Goal: Information Seeking & Learning: Check status

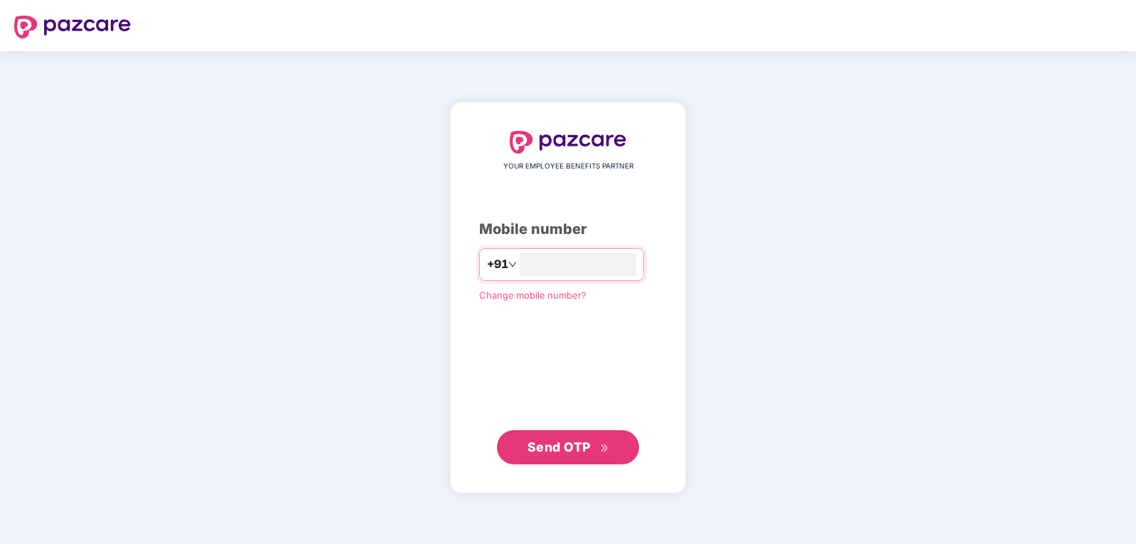
type input "**********"
click at [562, 428] on div "**********" at bounding box center [568, 298] width 178 height 334
click at [574, 442] on span "Send OTP" at bounding box center [559, 446] width 63 height 15
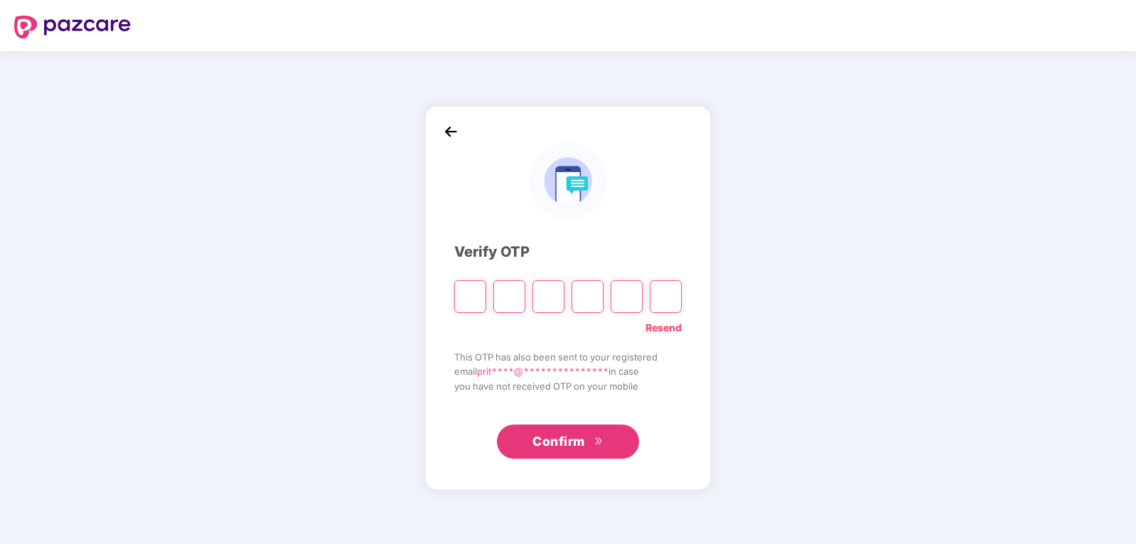
type input "*"
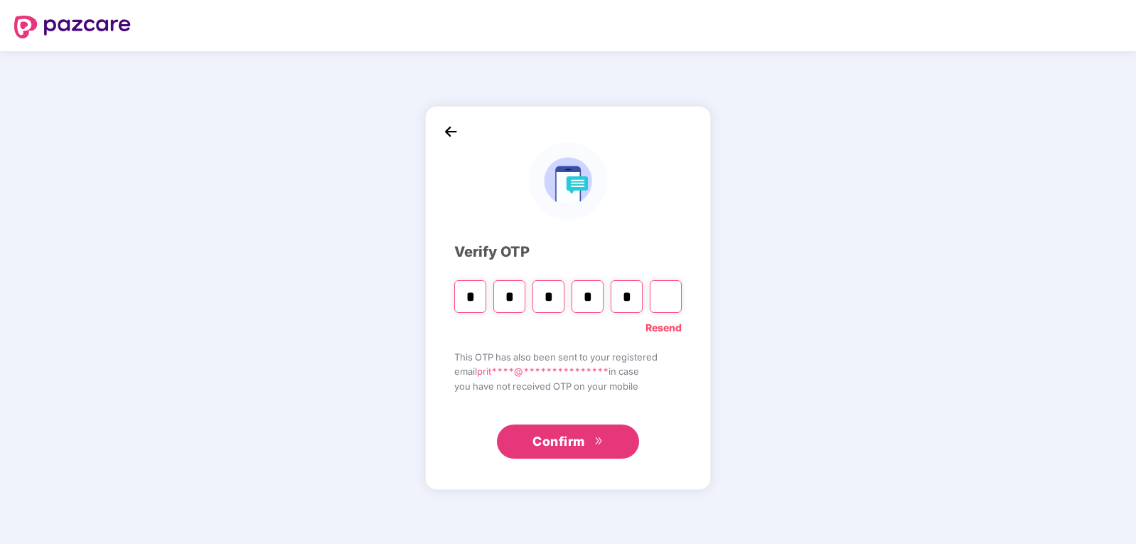
type input "*"
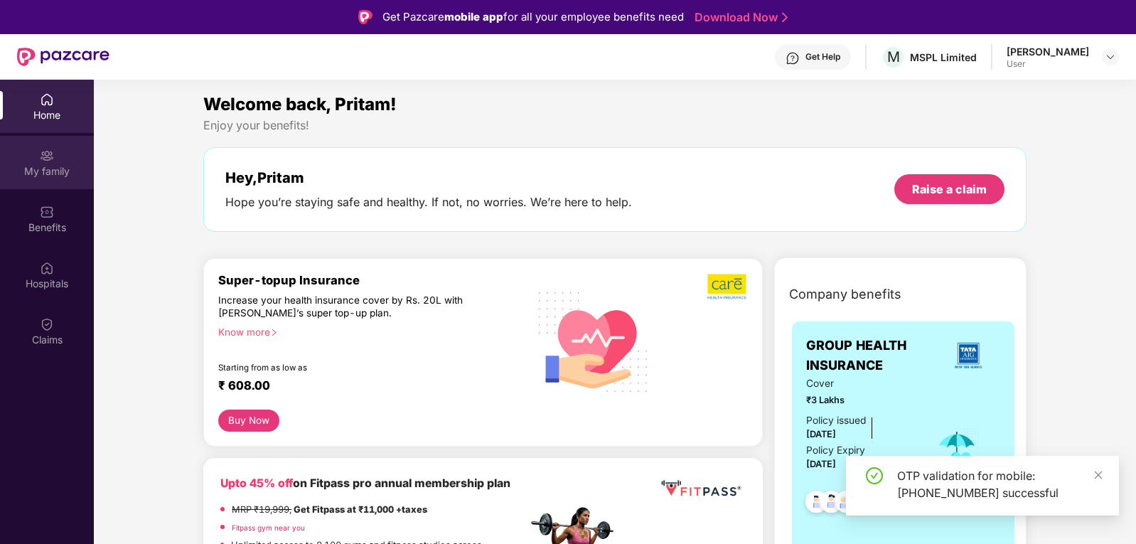
click at [45, 151] on img at bounding box center [47, 156] width 14 height 14
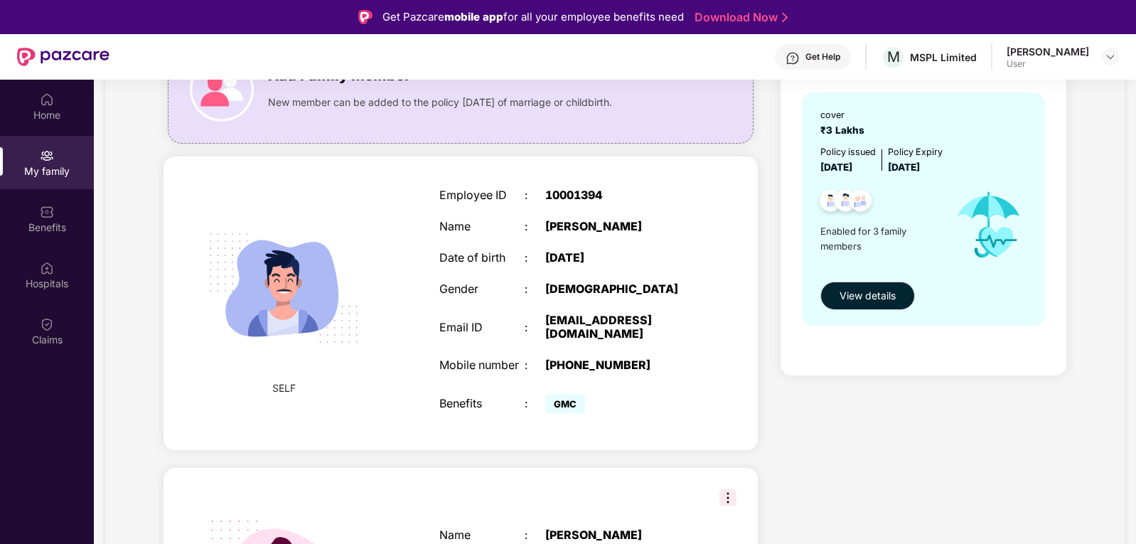
scroll to position [142, 0]
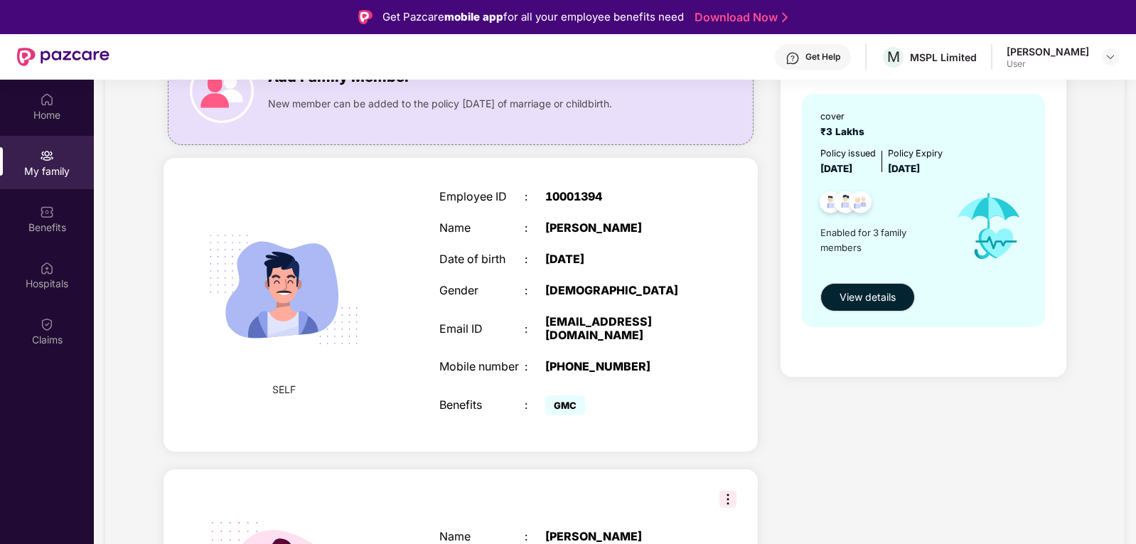
click at [590, 283] on div "Employee ID : 10001394 Name : [PERSON_NAME] Date of birth : [DEMOGRAPHIC_DATA] …" at bounding box center [566, 304] width 283 height 265
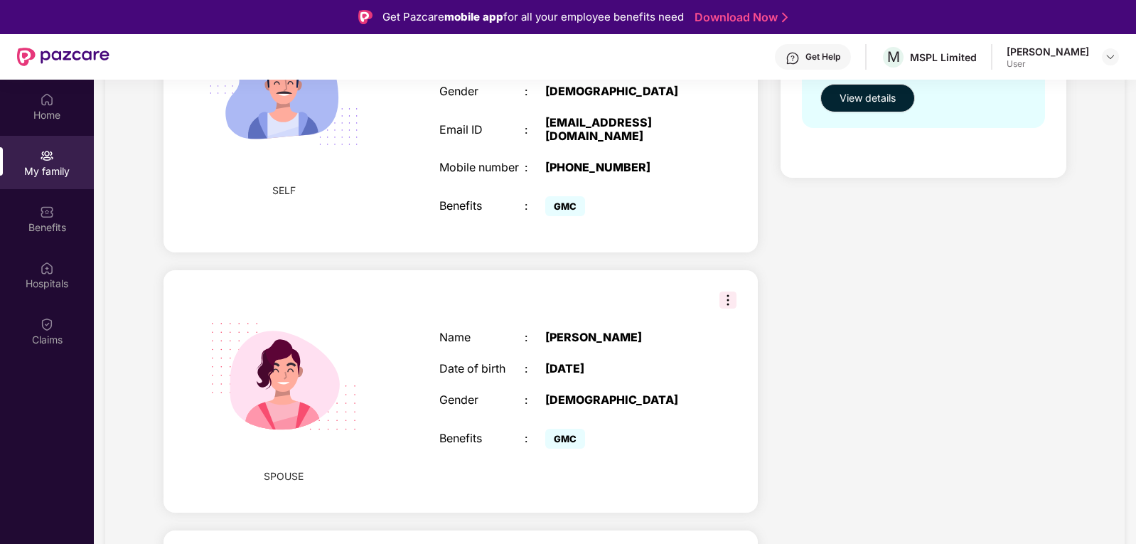
scroll to position [356, 0]
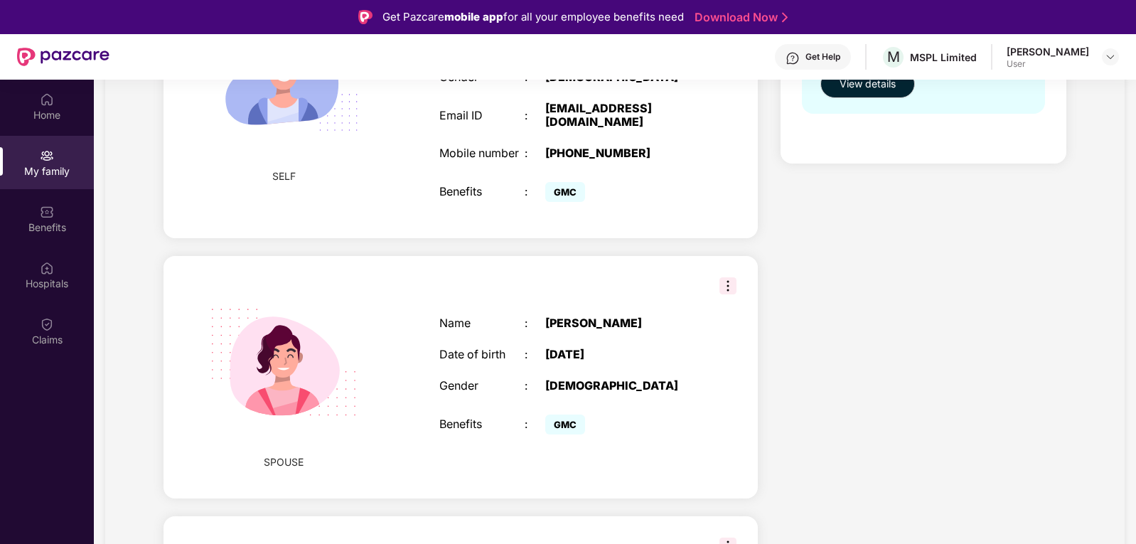
click at [720, 294] on img at bounding box center [728, 285] width 17 height 17
click at [881, 392] on div "Health Cover cover ₹3 Lakhs Policy issued [DATE] Policy Expiry [DATE] Enabled f…" at bounding box center [923, 295] width 309 height 964
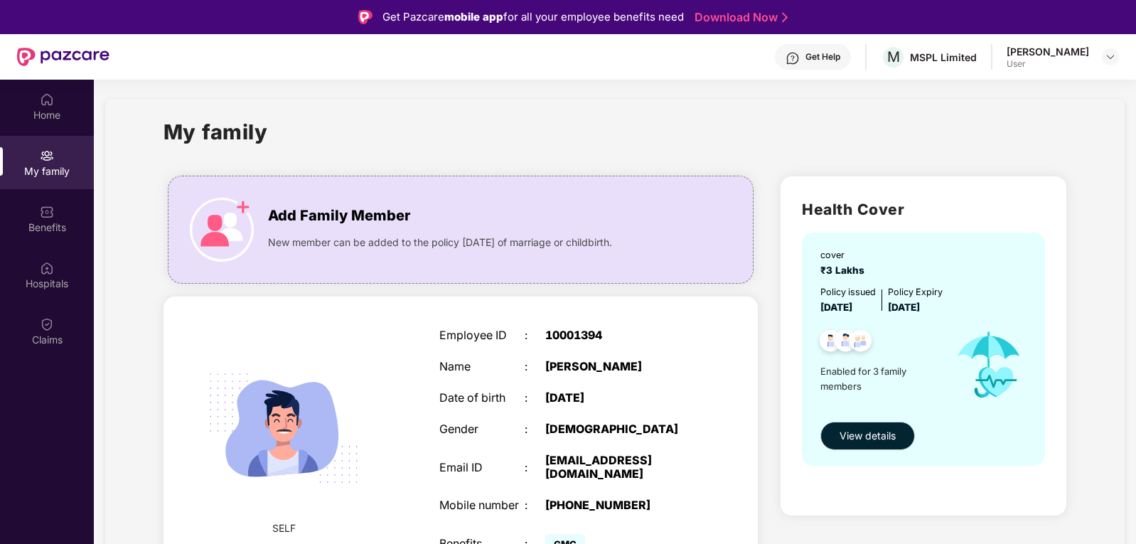
scroll to position [0, 0]
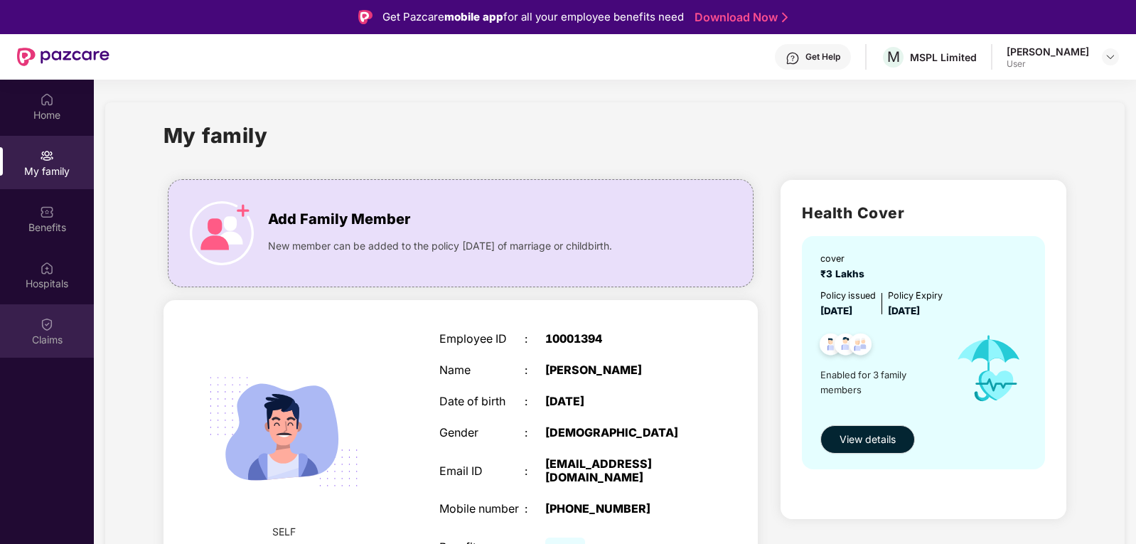
click at [50, 324] on img at bounding box center [47, 324] width 14 height 14
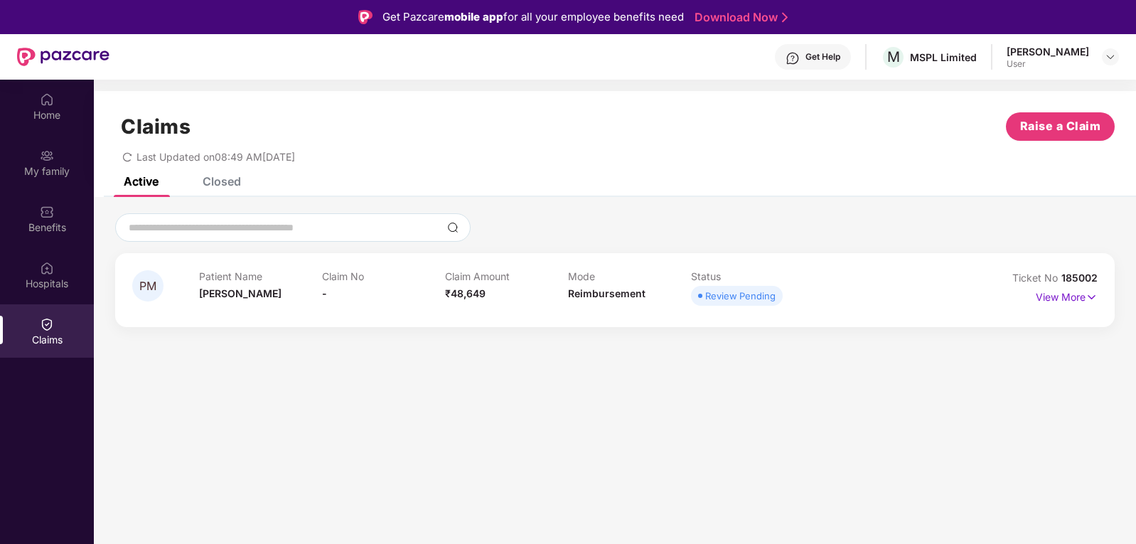
click at [874, 281] on div "Patient Name [PERSON_NAME] Claim No - Claim Amount ₹48,649 Mode Reimbursement S…" at bounding box center [567, 289] width 737 height 39
click at [362, 306] on div "Claim No -" at bounding box center [383, 289] width 123 height 39
click at [1094, 300] on img at bounding box center [1092, 297] width 12 height 16
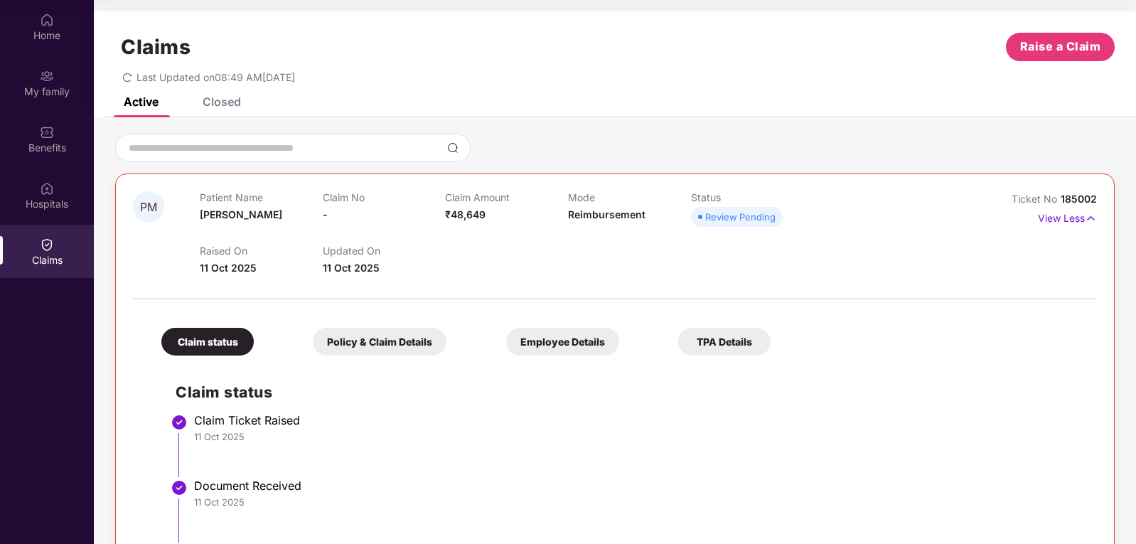
click at [346, 340] on div "Policy & Claim Details" at bounding box center [380, 342] width 134 height 28
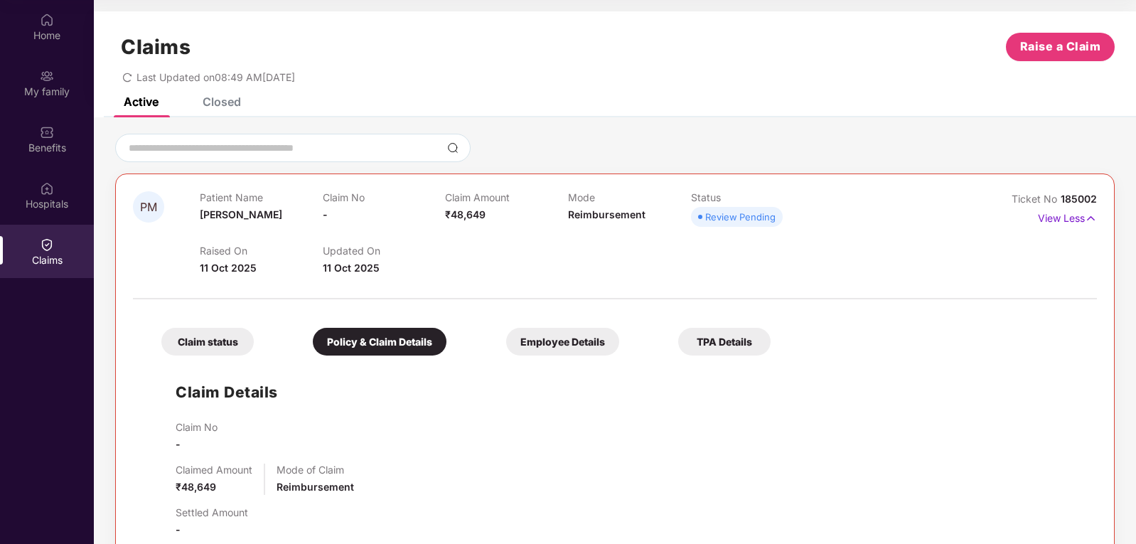
click at [506, 346] on div "Employee Details" at bounding box center [562, 342] width 113 height 28
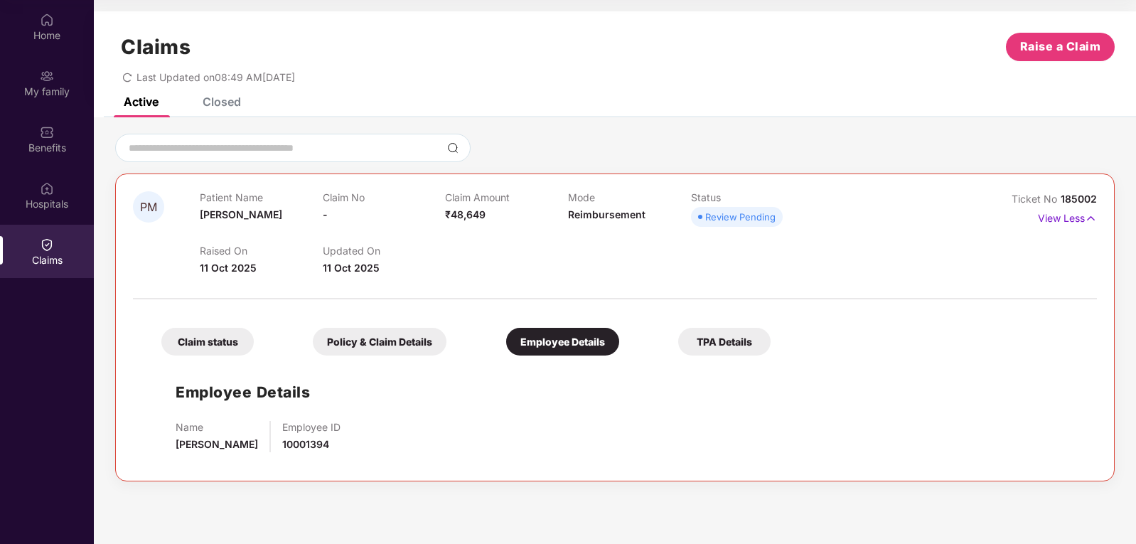
click at [678, 343] on div "TPA Details" at bounding box center [724, 342] width 92 height 28
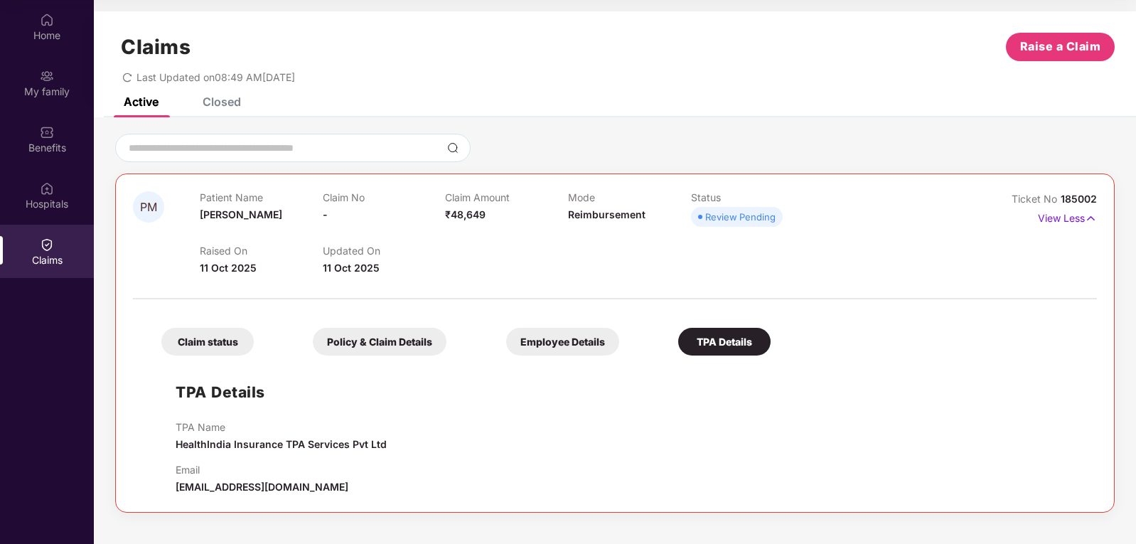
click at [190, 341] on div "Claim status" at bounding box center [207, 342] width 92 height 28
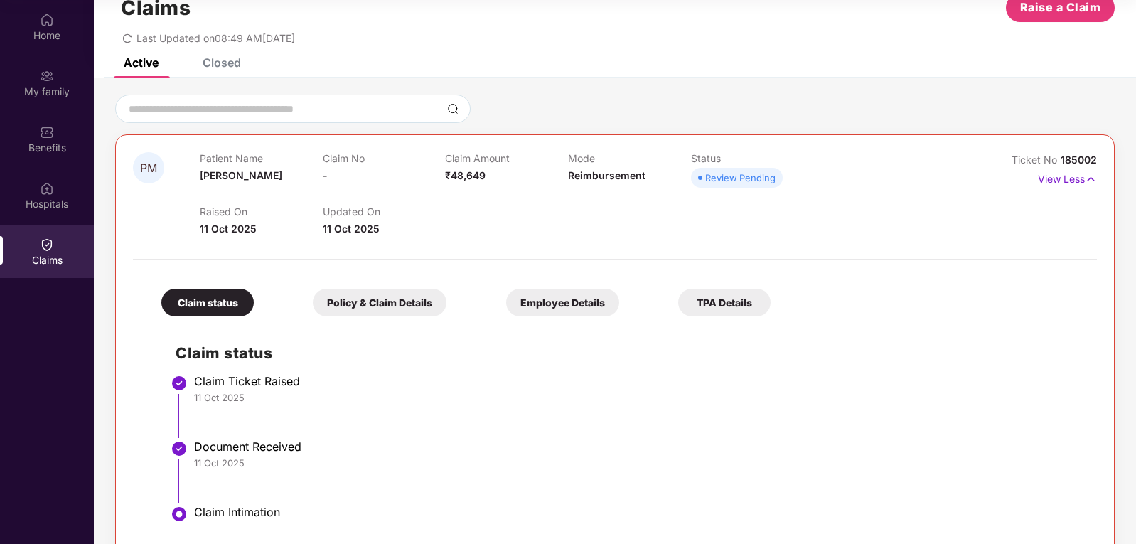
scroll to position [71, 0]
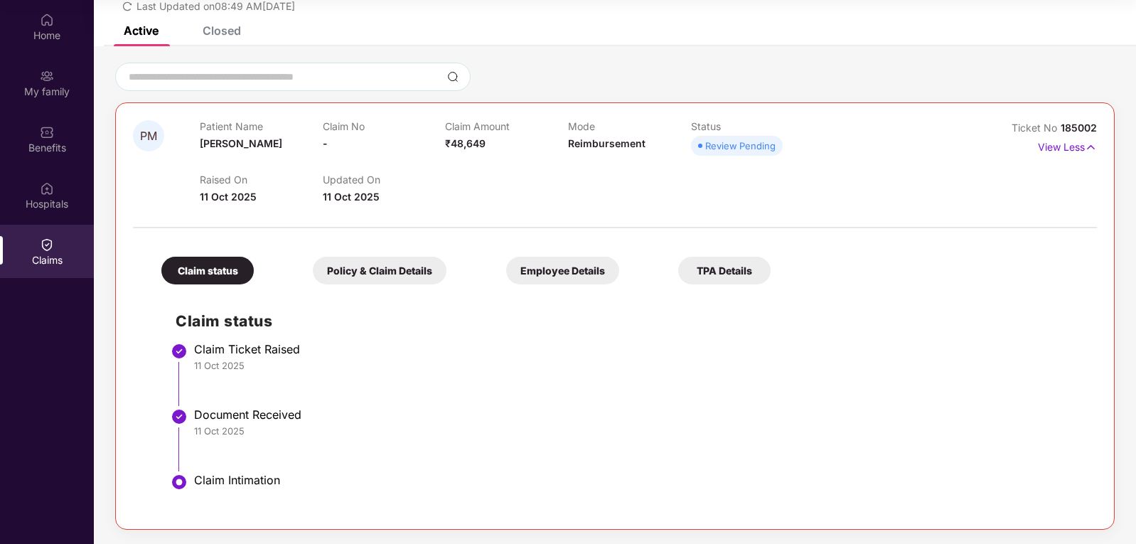
click at [232, 33] on div "Closed" at bounding box center [222, 30] width 38 height 14
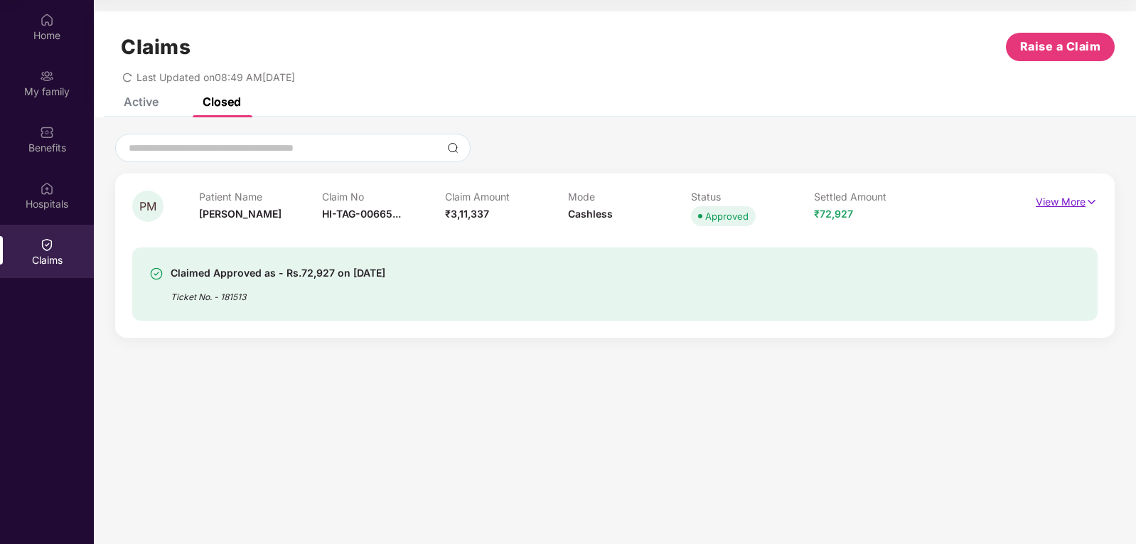
click at [1081, 199] on p "View More" at bounding box center [1067, 200] width 62 height 19
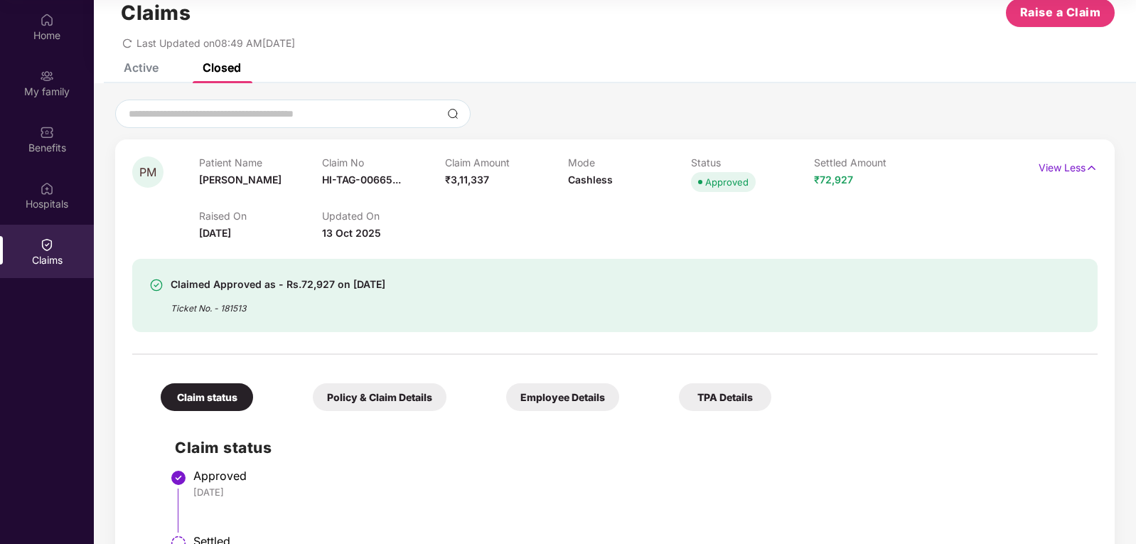
scroll to position [95, 0]
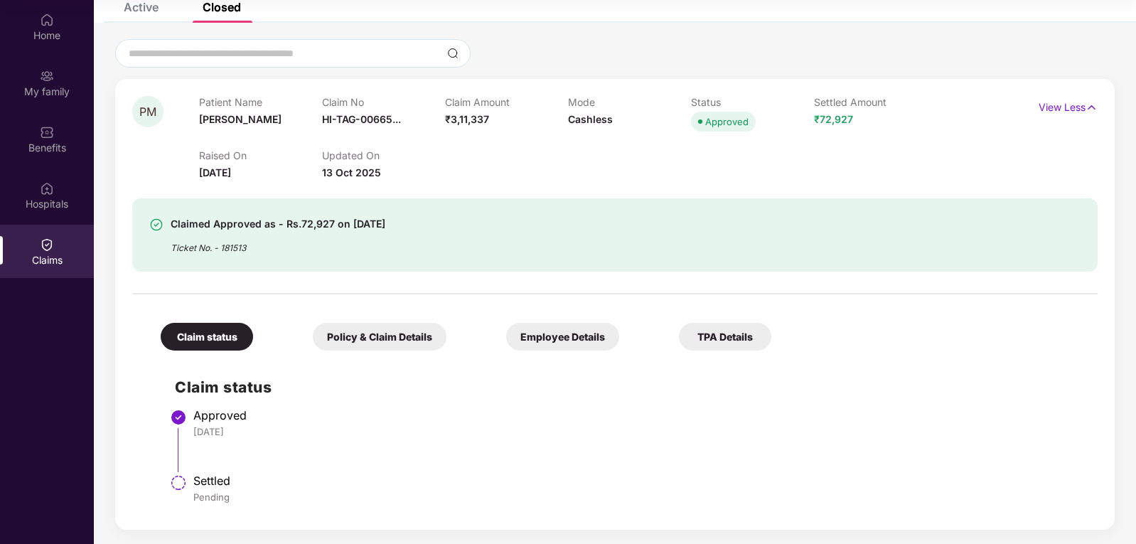
click at [313, 325] on div "Policy & Claim Details" at bounding box center [380, 337] width 134 height 28
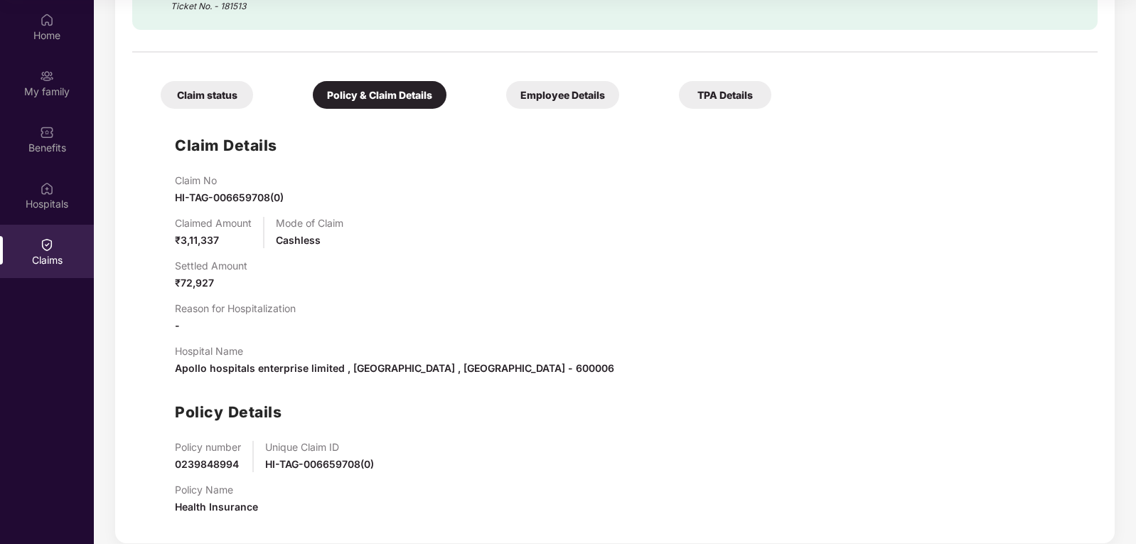
scroll to position [350, 0]
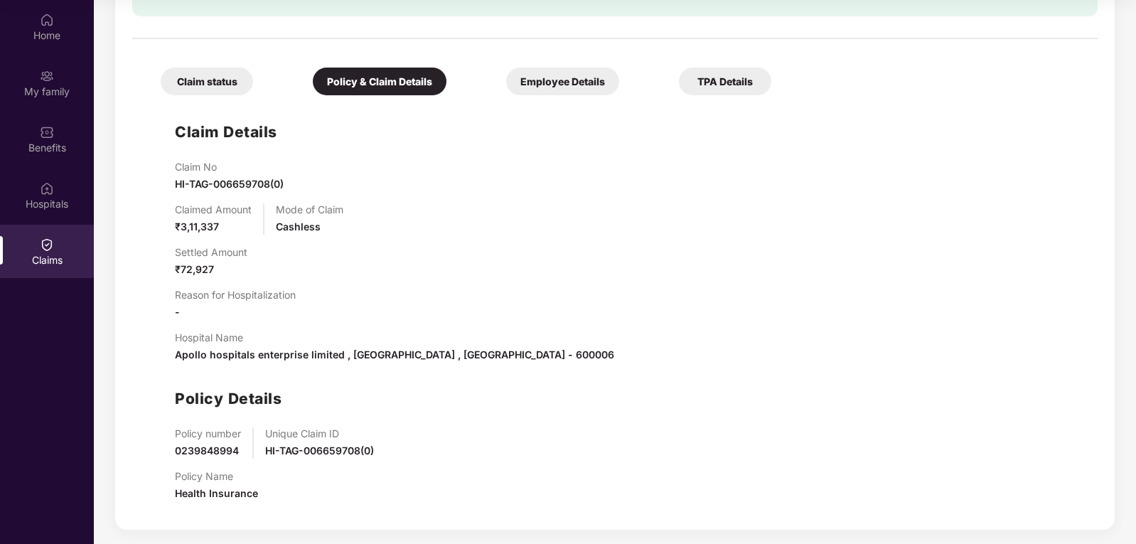
click at [208, 87] on div "Claim status" at bounding box center [207, 82] width 92 height 28
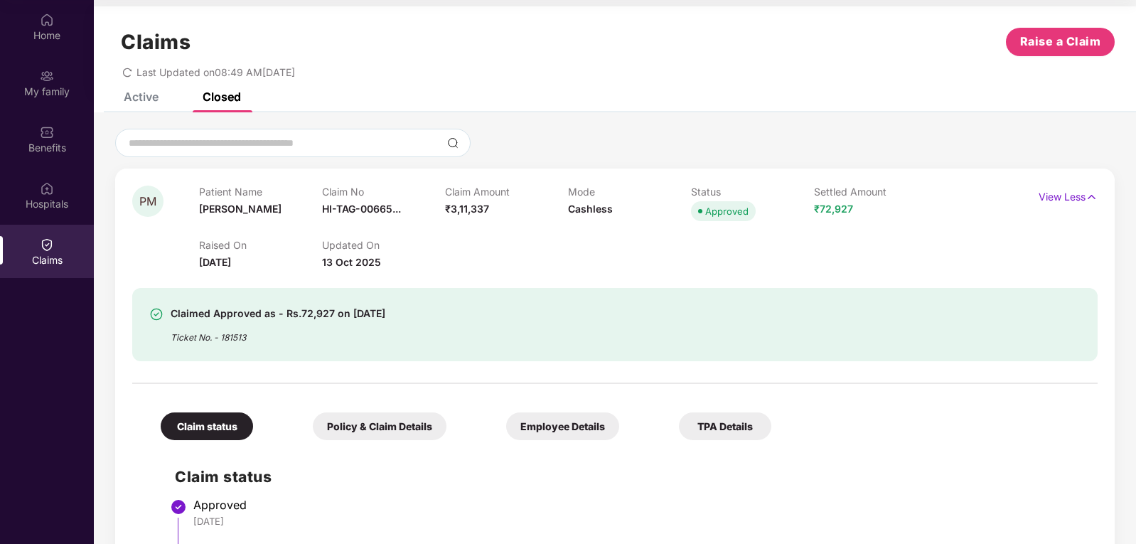
scroll to position [0, 0]
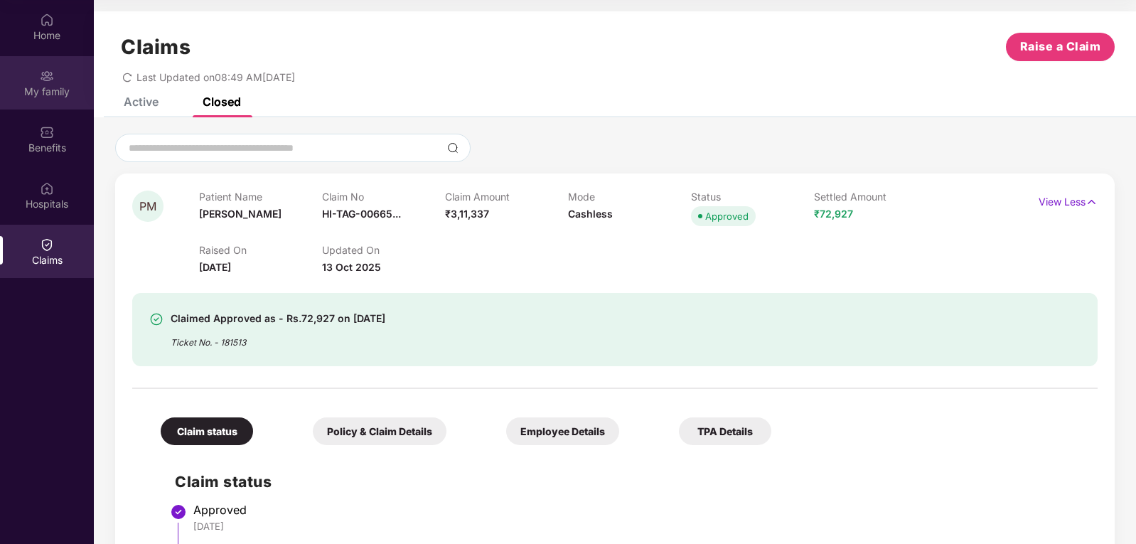
click at [39, 108] on div "My family" at bounding box center [47, 82] width 94 height 53
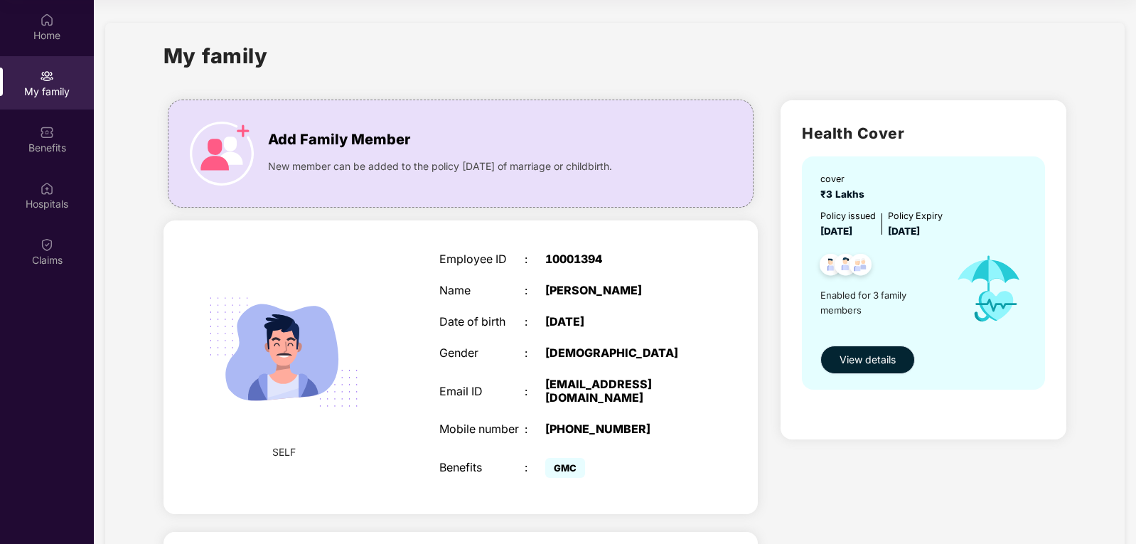
click at [840, 355] on span "View details" at bounding box center [868, 360] width 56 height 16
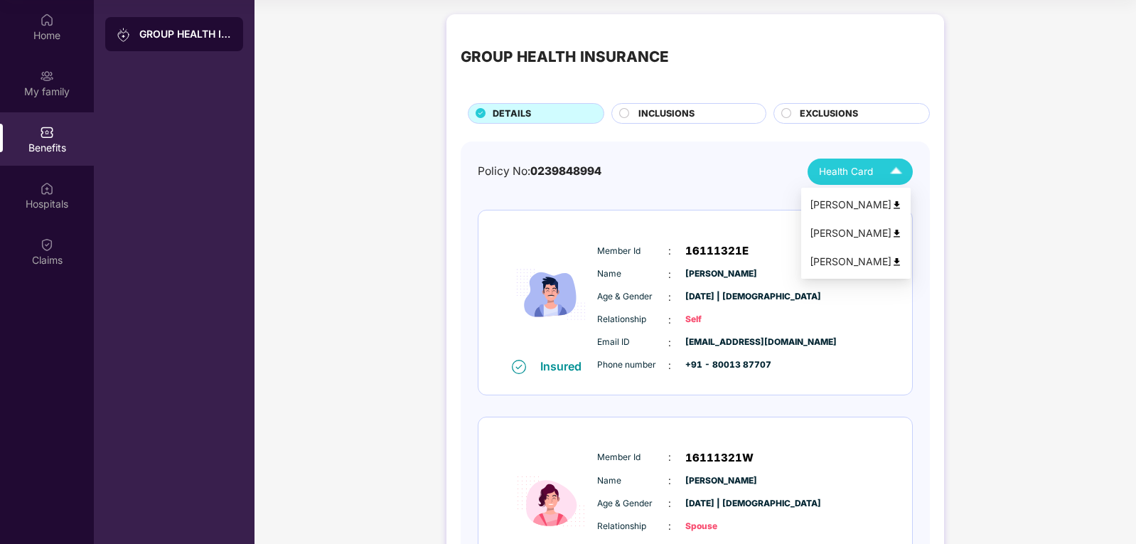
click at [878, 169] on div "Health Card" at bounding box center [864, 171] width 90 height 25
click at [691, 111] on span "INCLUSIONS" at bounding box center [667, 114] width 56 height 14
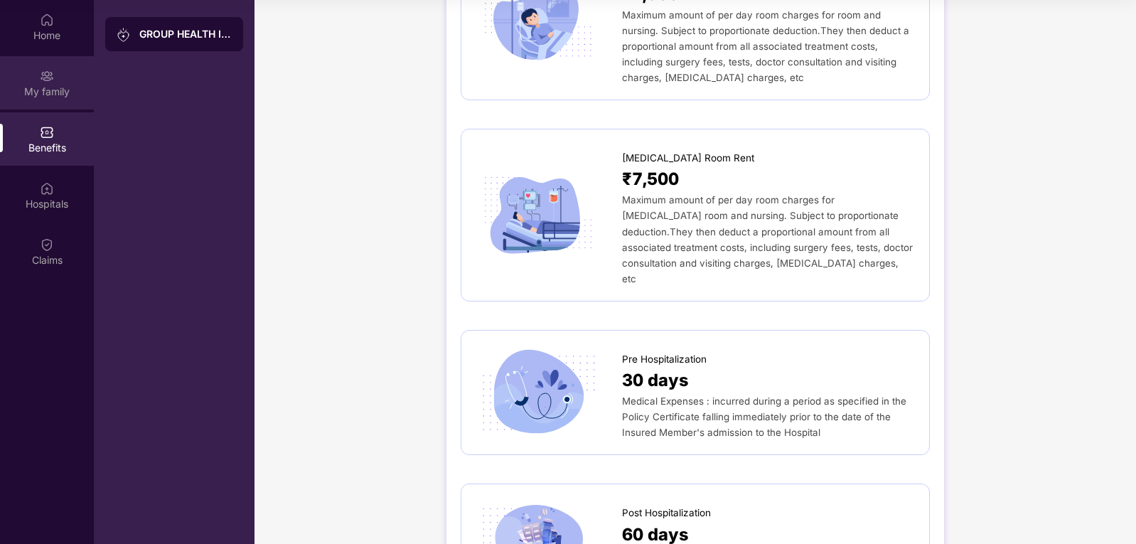
scroll to position [202, 0]
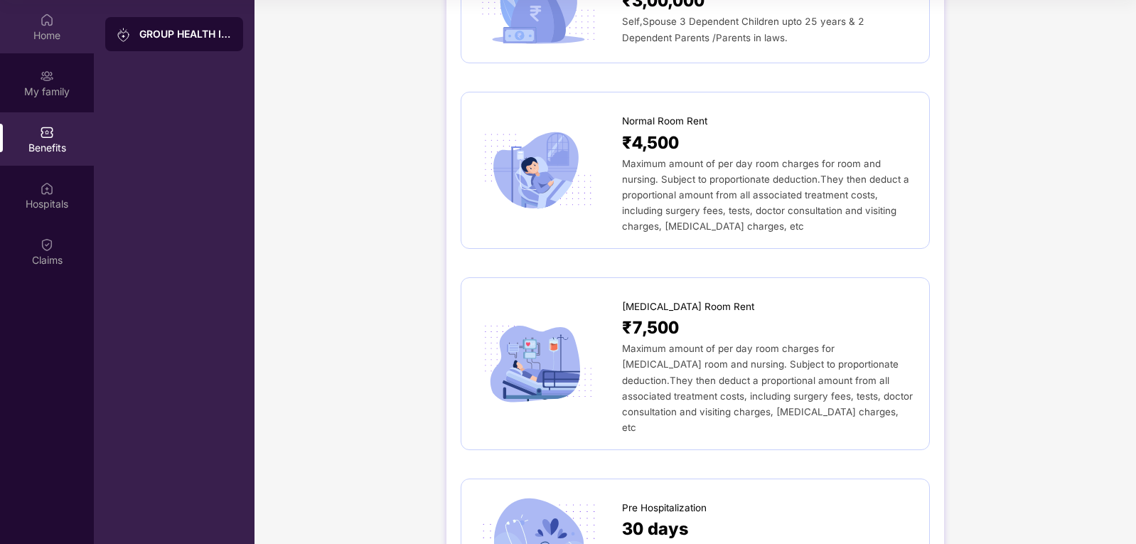
click at [47, 28] on div "Home" at bounding box center [47, 35] width 94 height 14
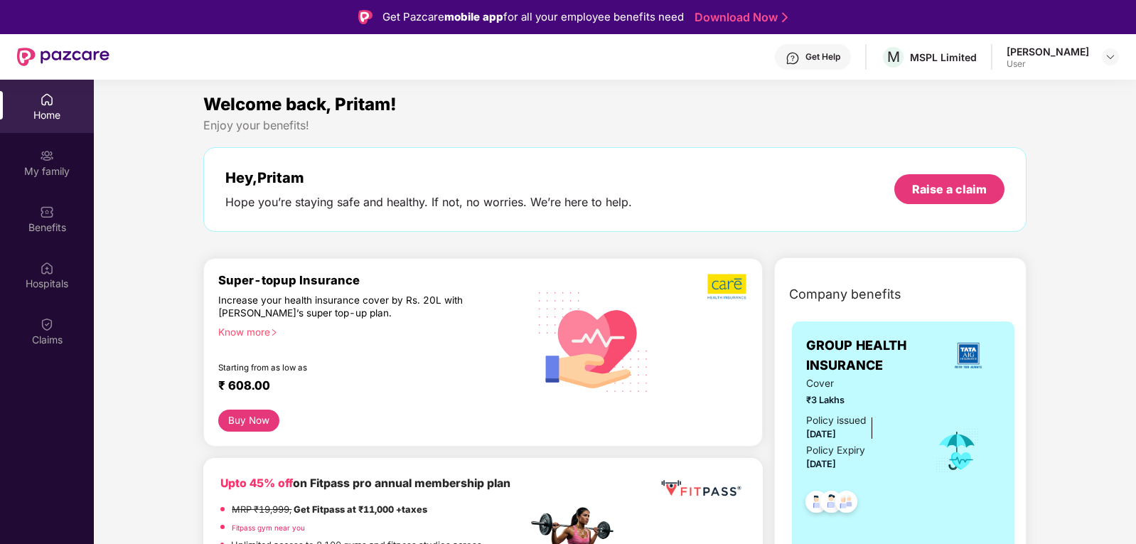
click at [1064, 45] on div "[PERSON_NAME]" at bounding box center [1048, 52] width 82 height 14
click at [956, 57] on div "MSPL Limited" at bounding box center [943, 57] width 67 height 14
click at [900, 56] on span "M" at bounding box center [893, 56] width 13 height 17
click at [1107, 49] on div at bounding box center [1110, 56] width 17 height 17
click at [1015, 138] on div "User" at bounding box center [1032, 142] width 82 height 11
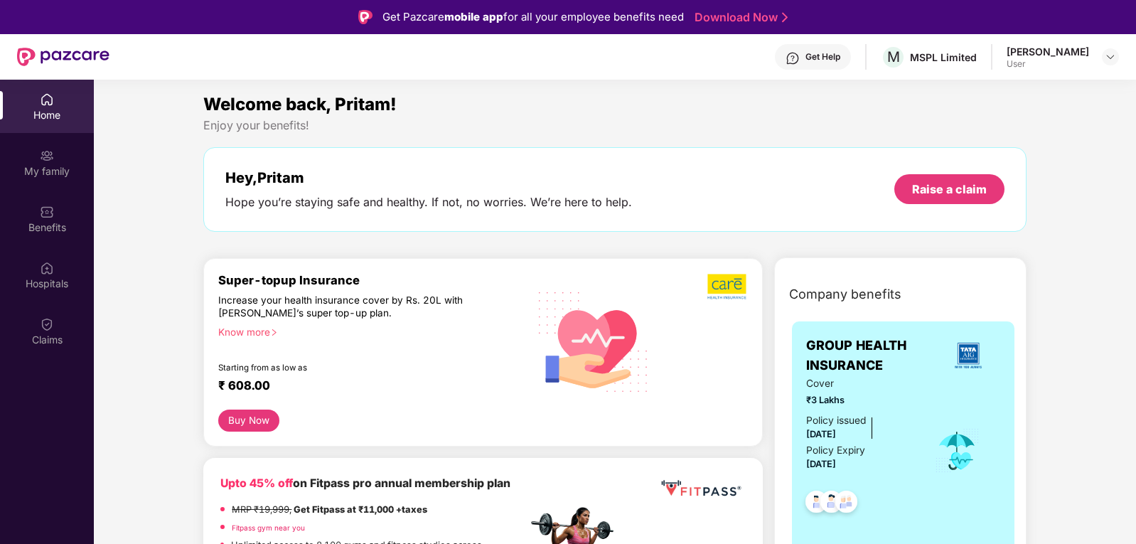
click at [1057, 58] on div "[PERSON_NAME]" at bounding box center [1048, 52] width 82 height 14
click at [1091, 57] on div "[PERSON_NAME] User" at bounding box center [1063, 57] width 112 height 25
click at [1102, 56] on div at bounding box center [1110, 56] width 17 height 17
click at [999, 90] on div "Logout" at bounding box center [1043, 91] width 185 height 28
